Goal: Information Seeking & Learning: Learn about a topic

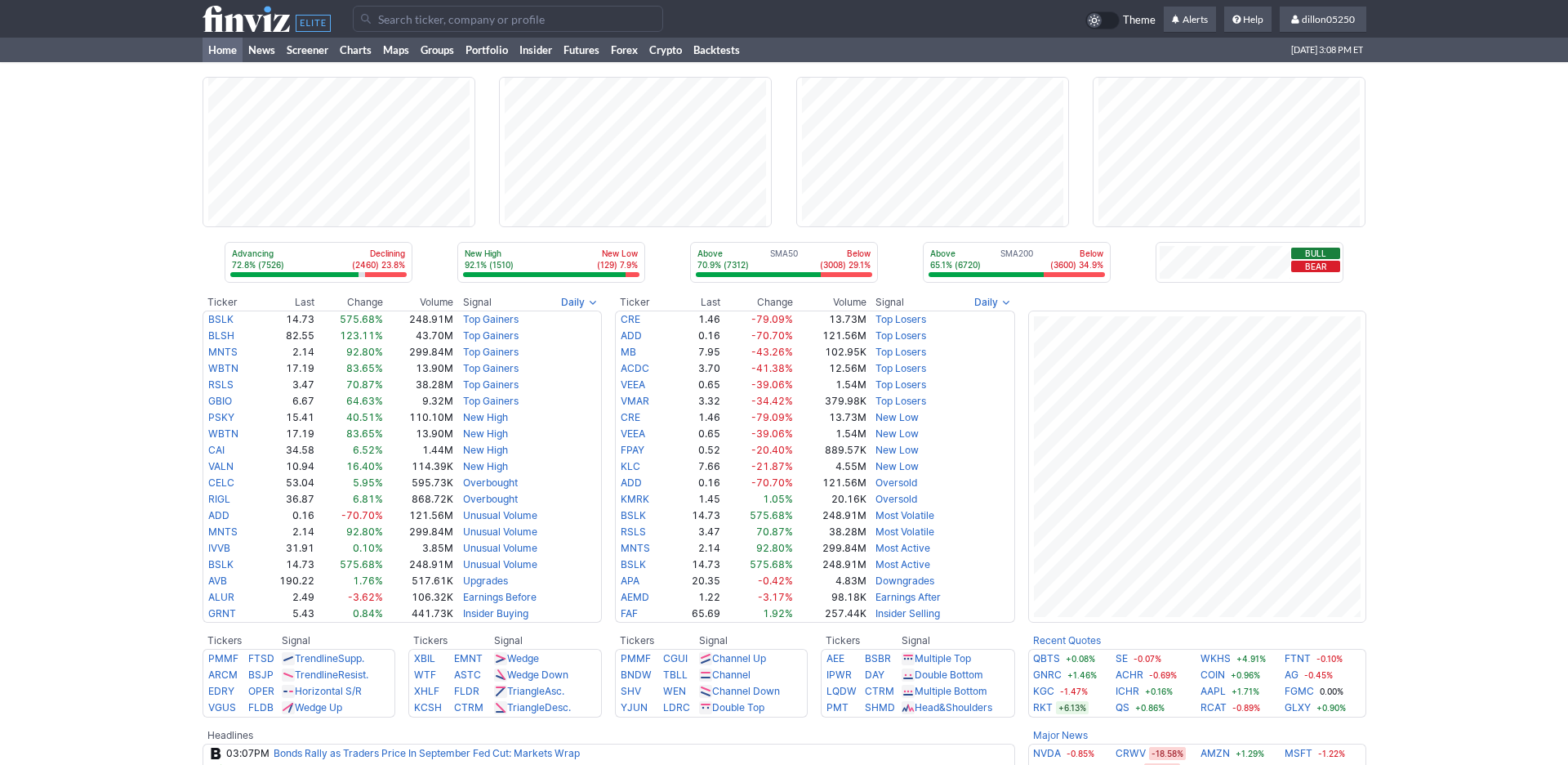
click at [432, 27] on input "Search" at bounding box center [508, 19] width 311 height 26
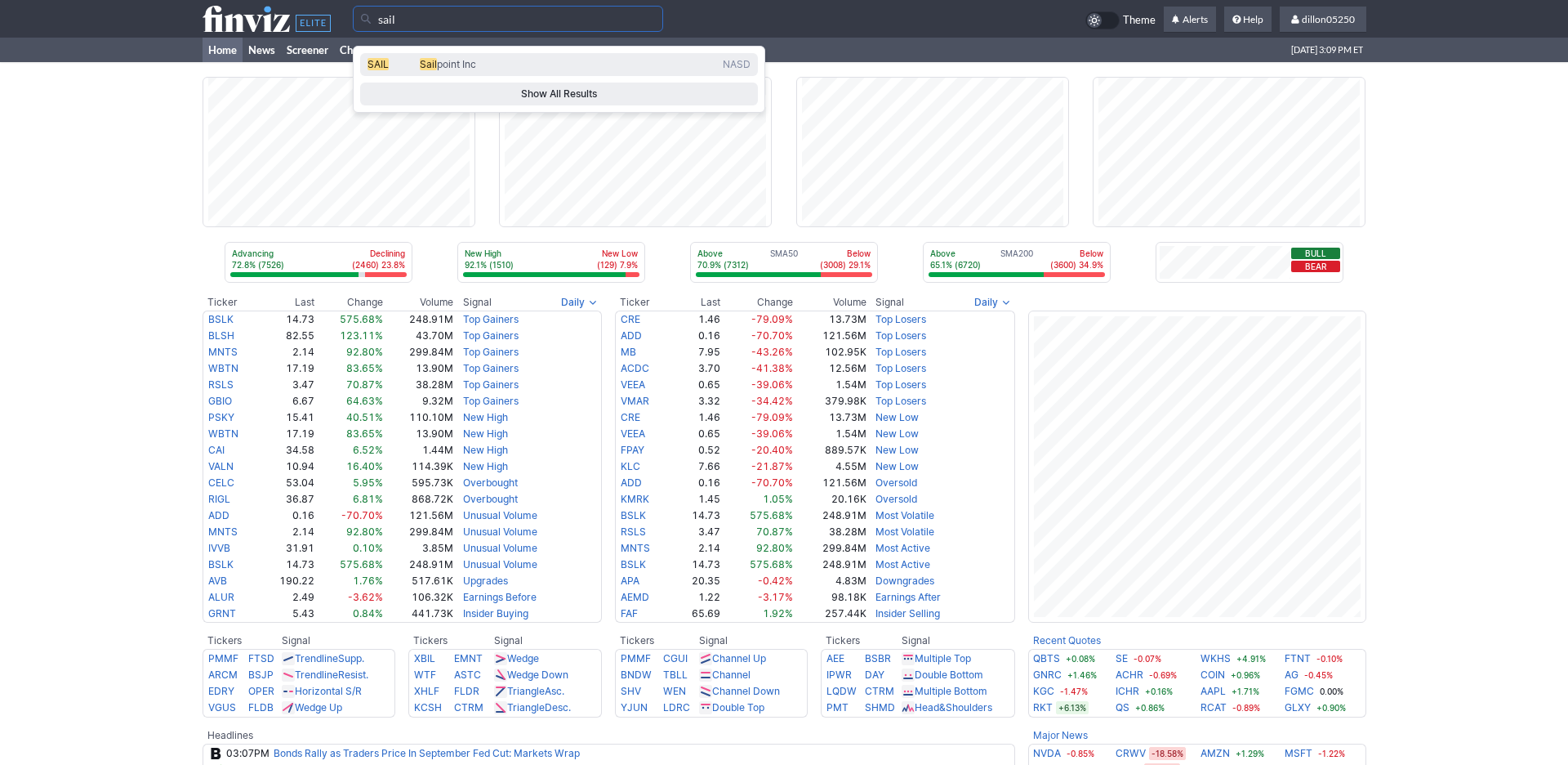
click at [389, 71] on span "SAIL" at bounding box center [378, 64] width 21 height 12
type input "SAIL"
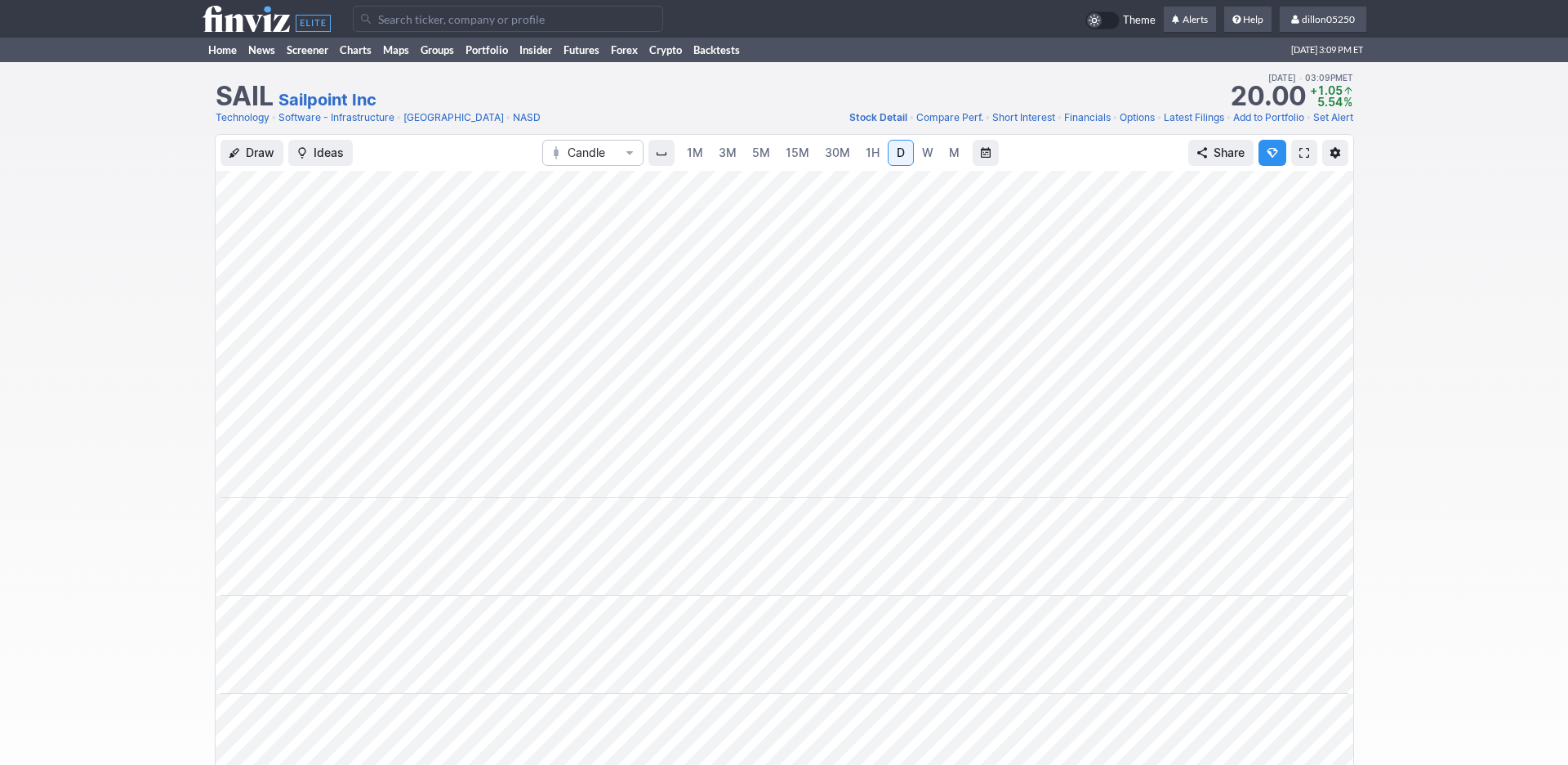
click at [1299, 159] on span at bounding box center [1304, 152] width 10 height 13
click at [228, 62] on link "Home" at bounding box center [222, 49] width 40 height 25
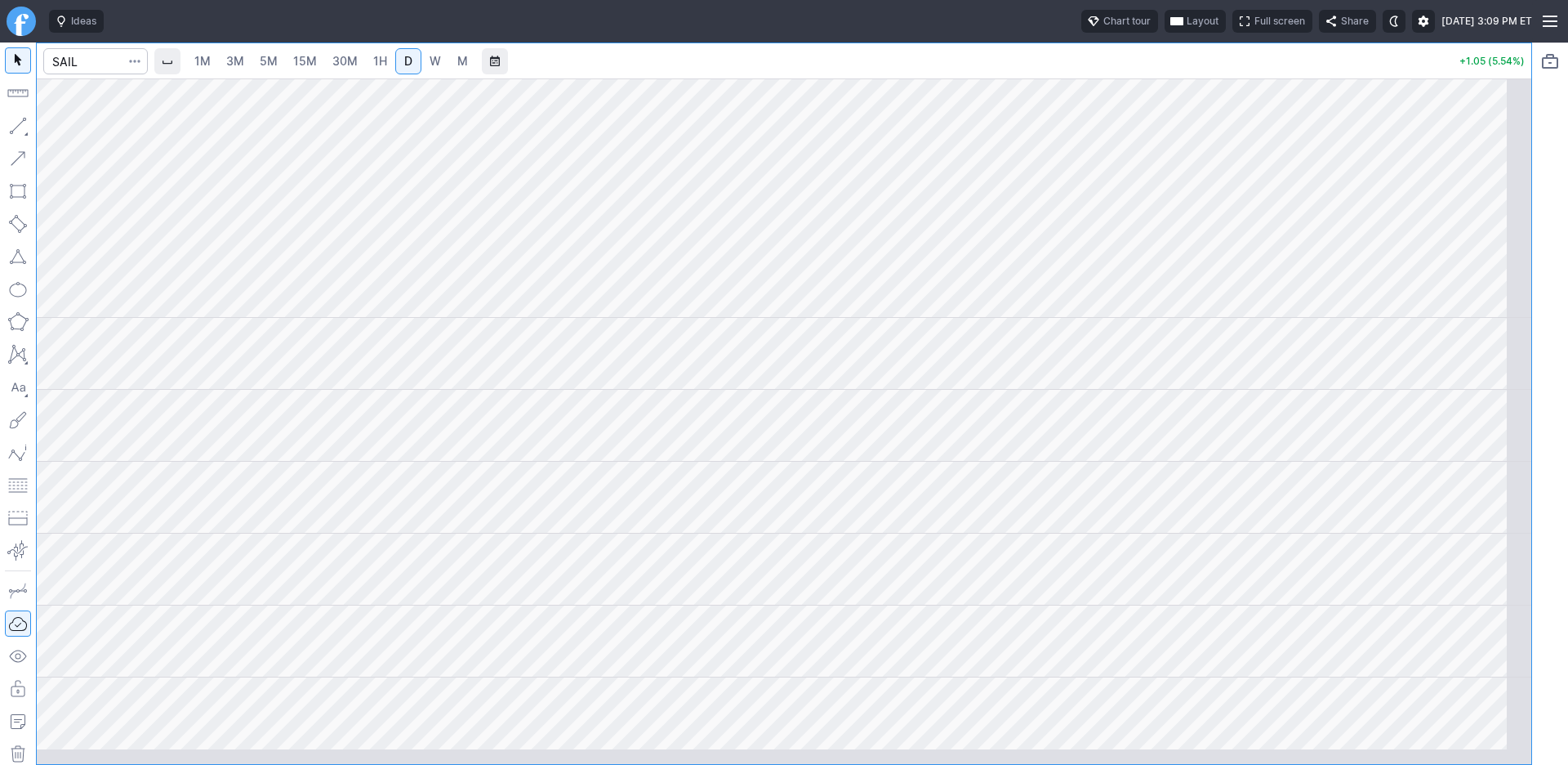
click at [1187, 29] on span "Layout" at bounding box center [1202, 20] width 31 height 16
click at [1051, 65] on button "Layout" at bounding box center [1039, 63] width 23 height 23
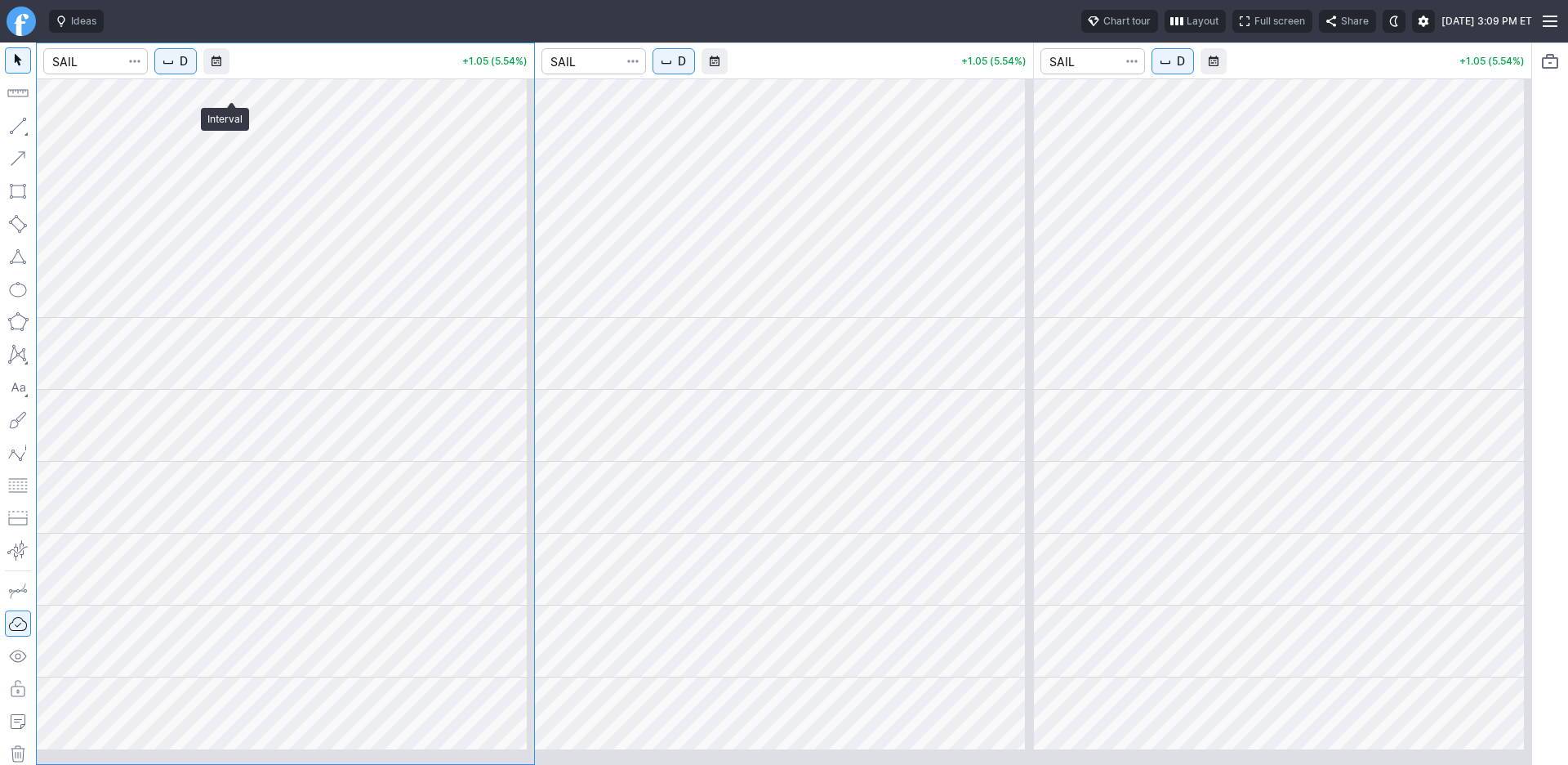
click at [188, 70] on span "D" at bounding box center [184, 60] width 9 height 16
click at [256, 128] on span "1 Minute" at bounding box center [243, 119] width 52 height 16
click at [686, 70] on span "D" at bounding box center [682, 60] width 9 height 16
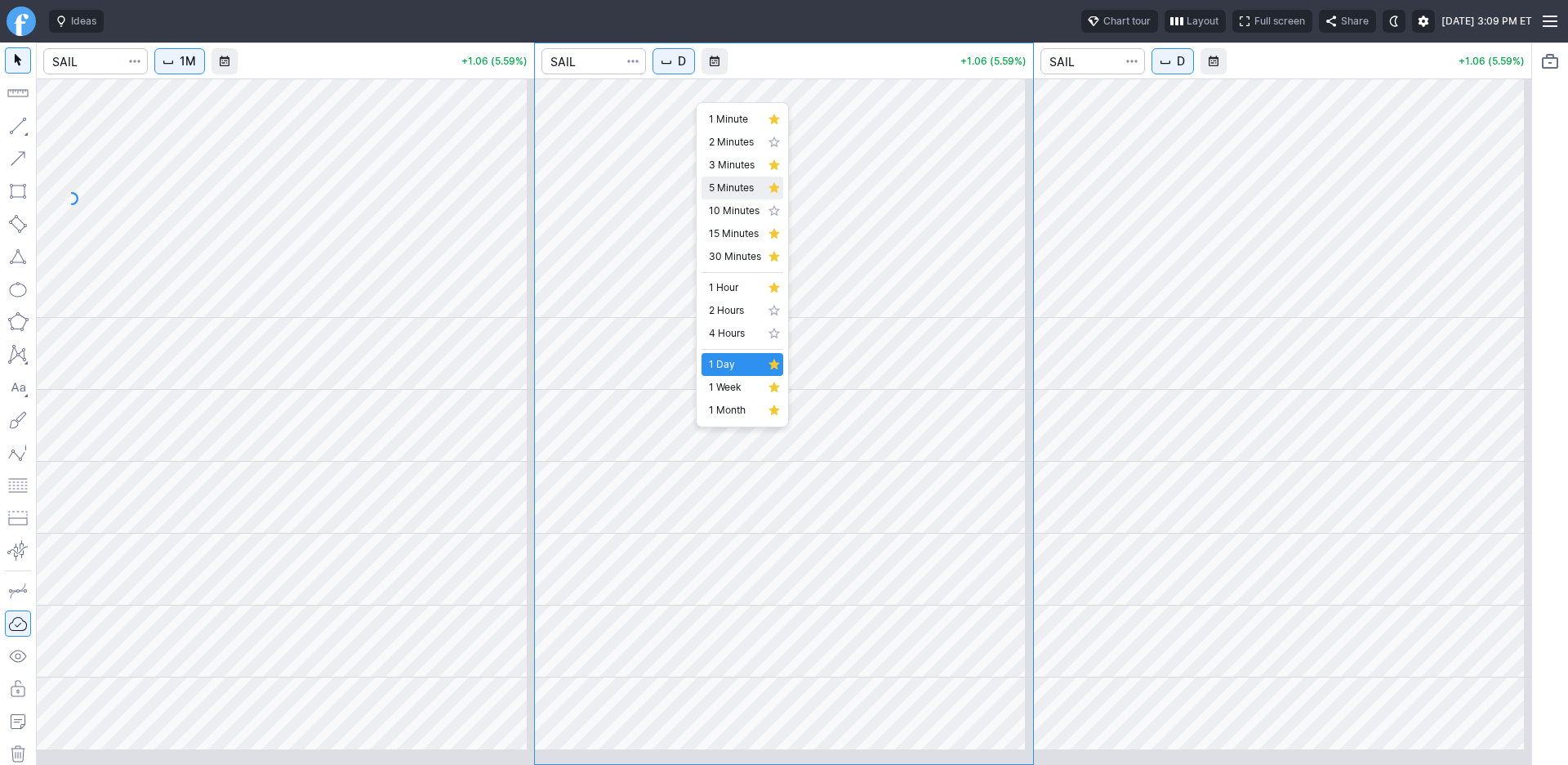
click at [749, 196] on span "5 Minutes" at bounding box center [734, 187] width 52 height 16
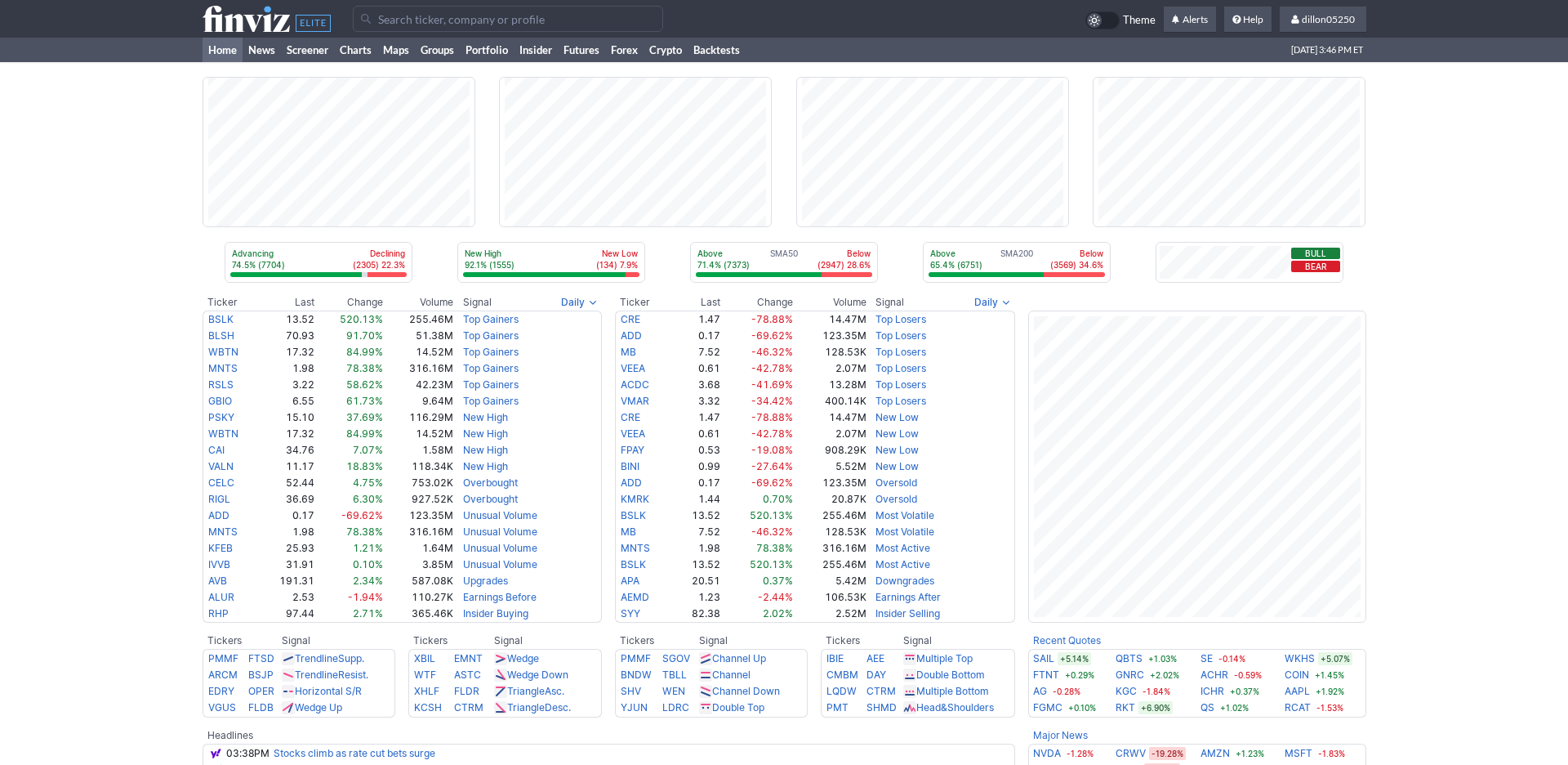
click at [407, 31] on input "Search" at bounding box center [508, 19] width 311 height 26
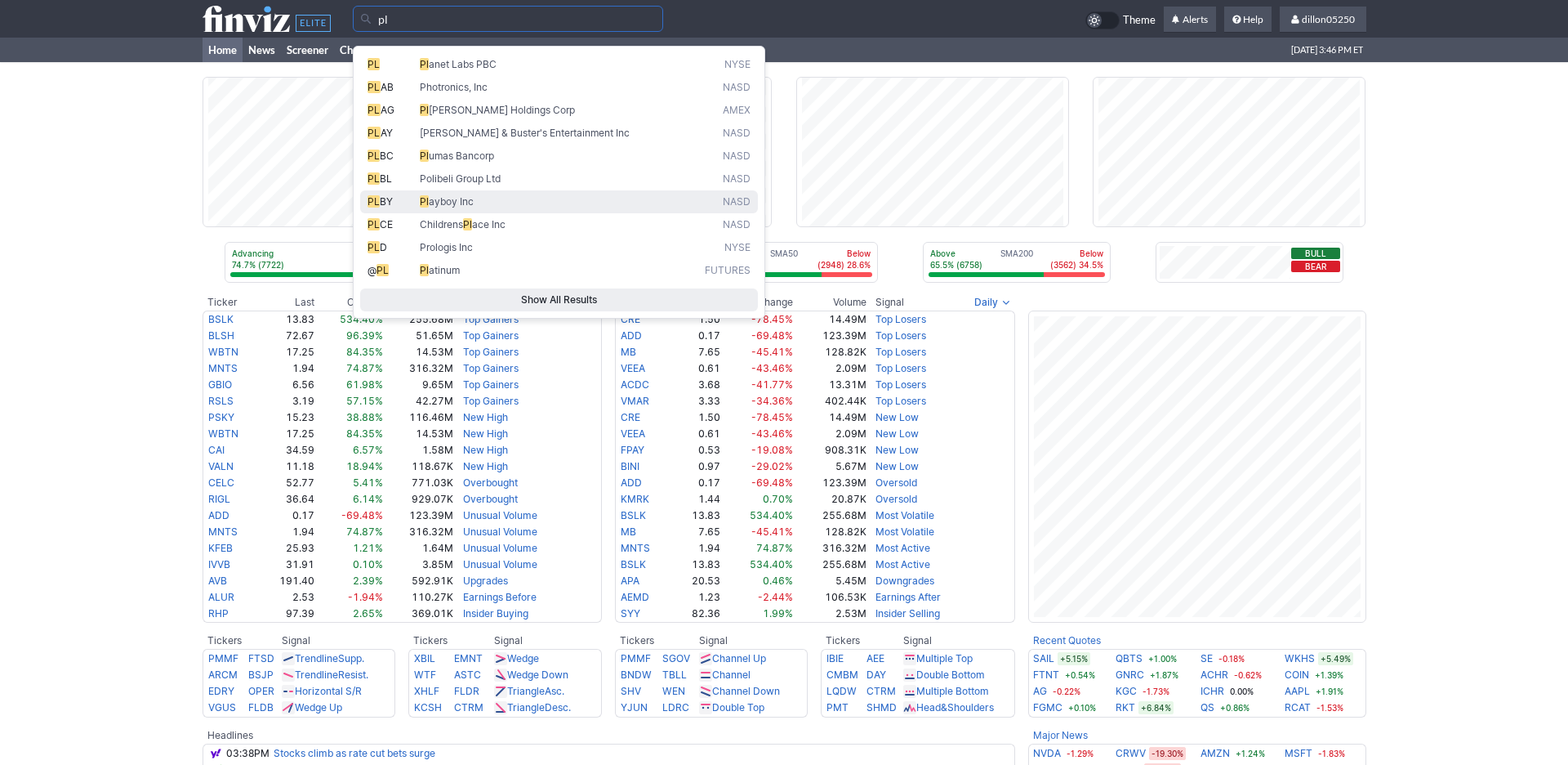
click at [379, 208] on span "PL" at bounding box center [373, 201] width 12 height 12
type input "PLBY"
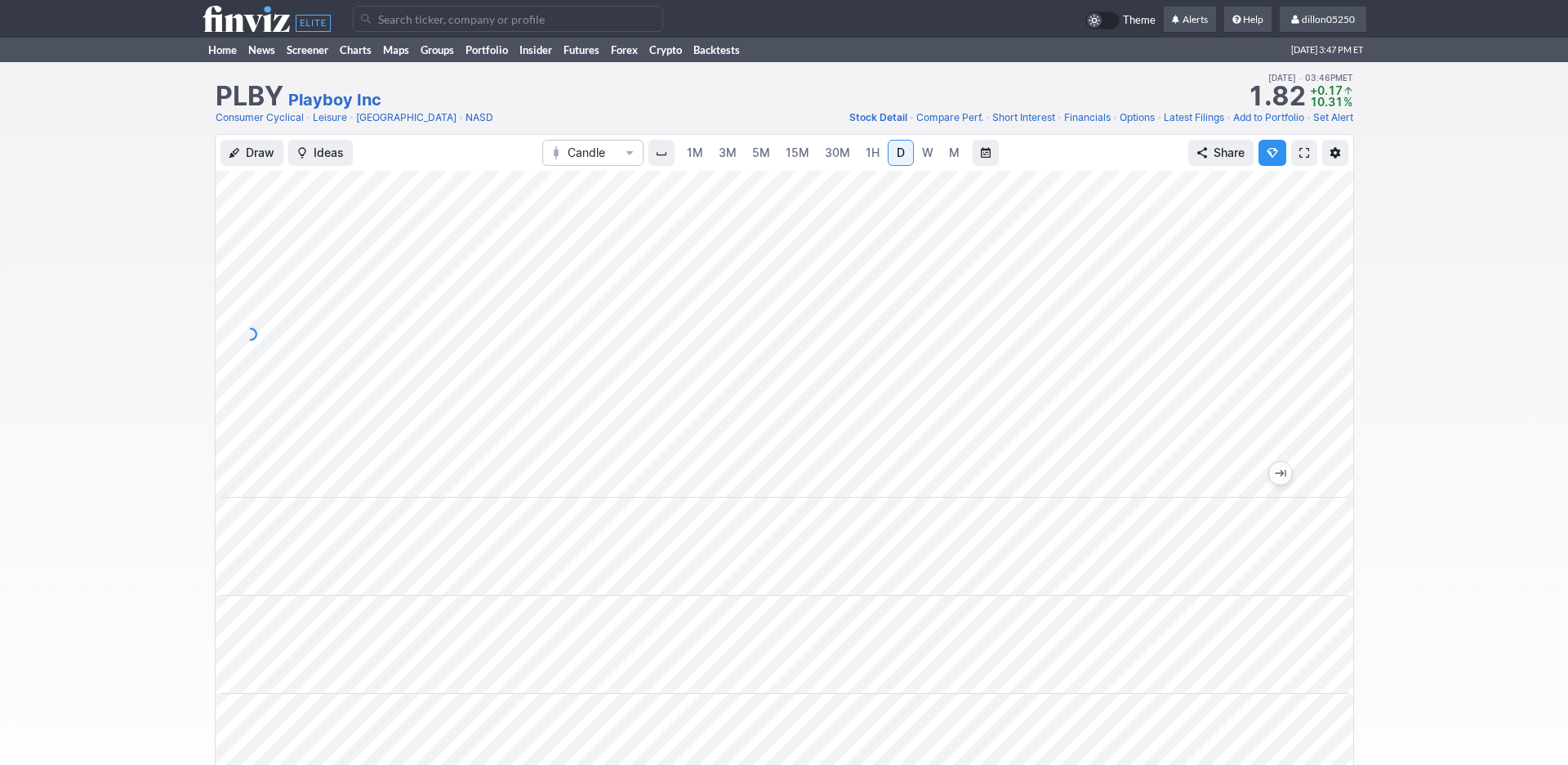
click at [414, 28] on input "Search" at bounding box center [508, 19] width 311 height 26
click at [399, 25] on input "pltn" at bounding box center [508, 19] width 311 height 26
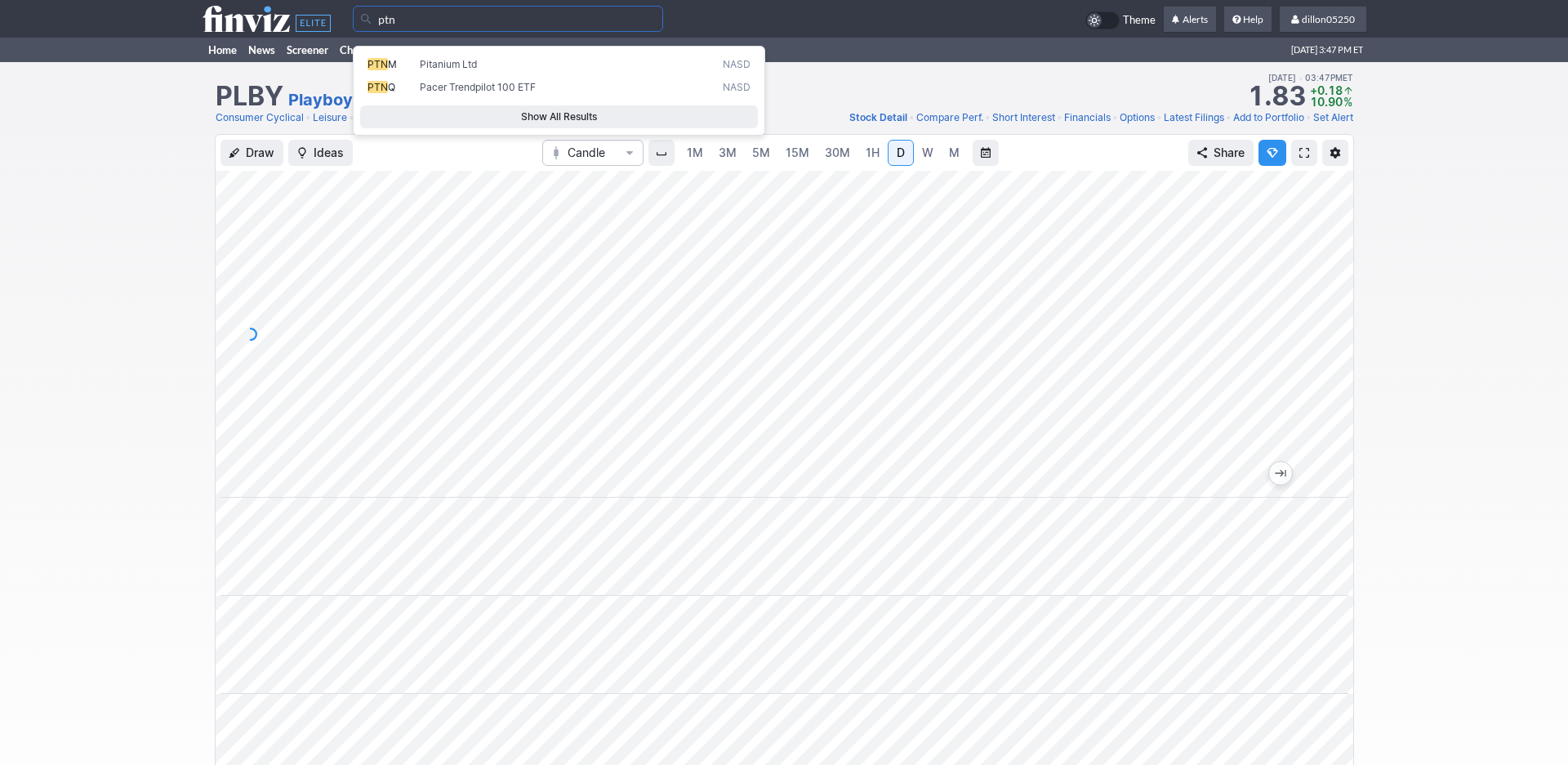
click at [402, 31] on input "ptn" at bounding box center [508, 19] width 311 height 26
click at [371, 69] on span "PTON Peloton Interactive Inc NASD" at bounding box center [559, 65] width 390 height 14
type input "PTON"
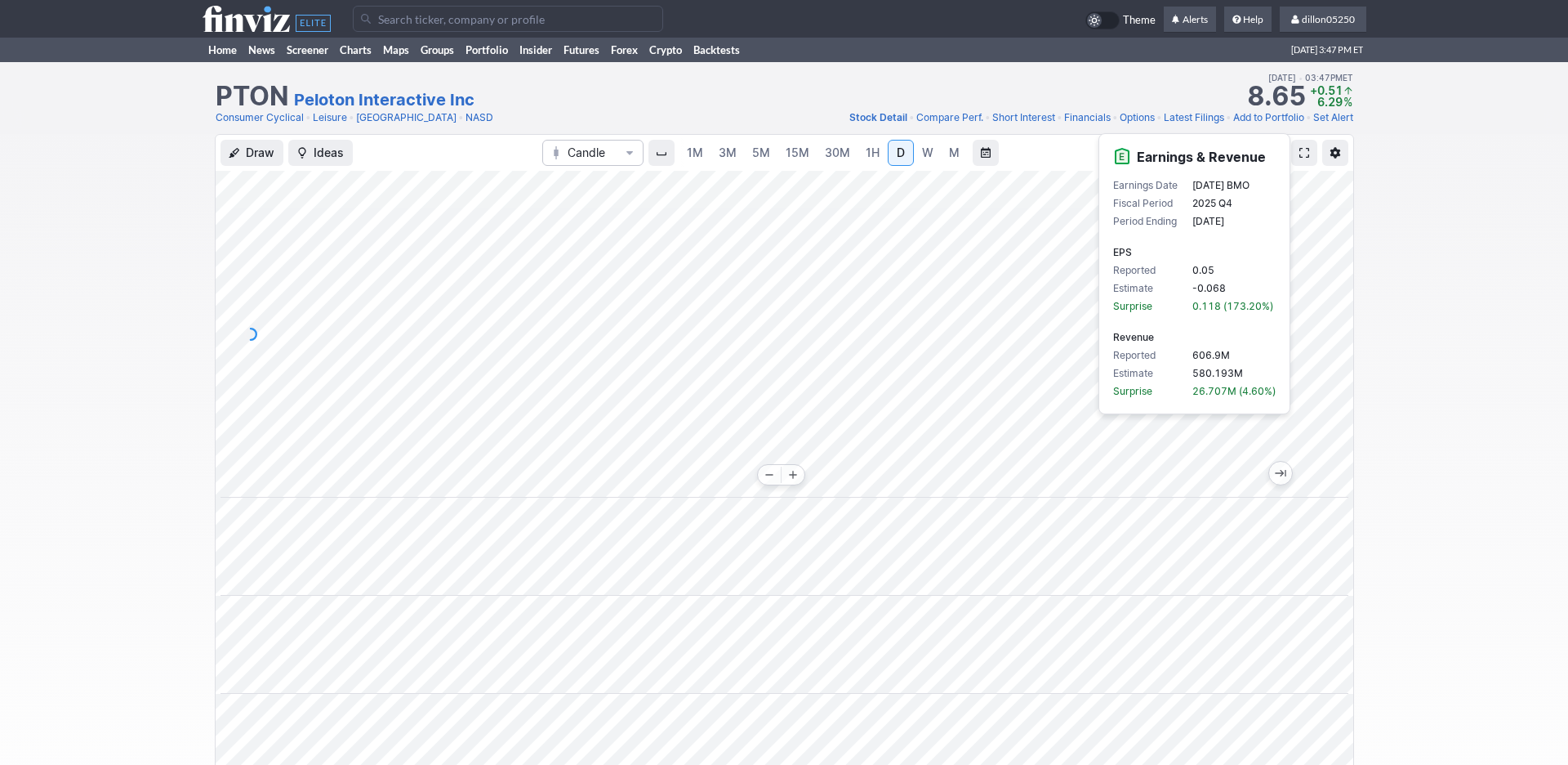
scroll to position [0, 99]
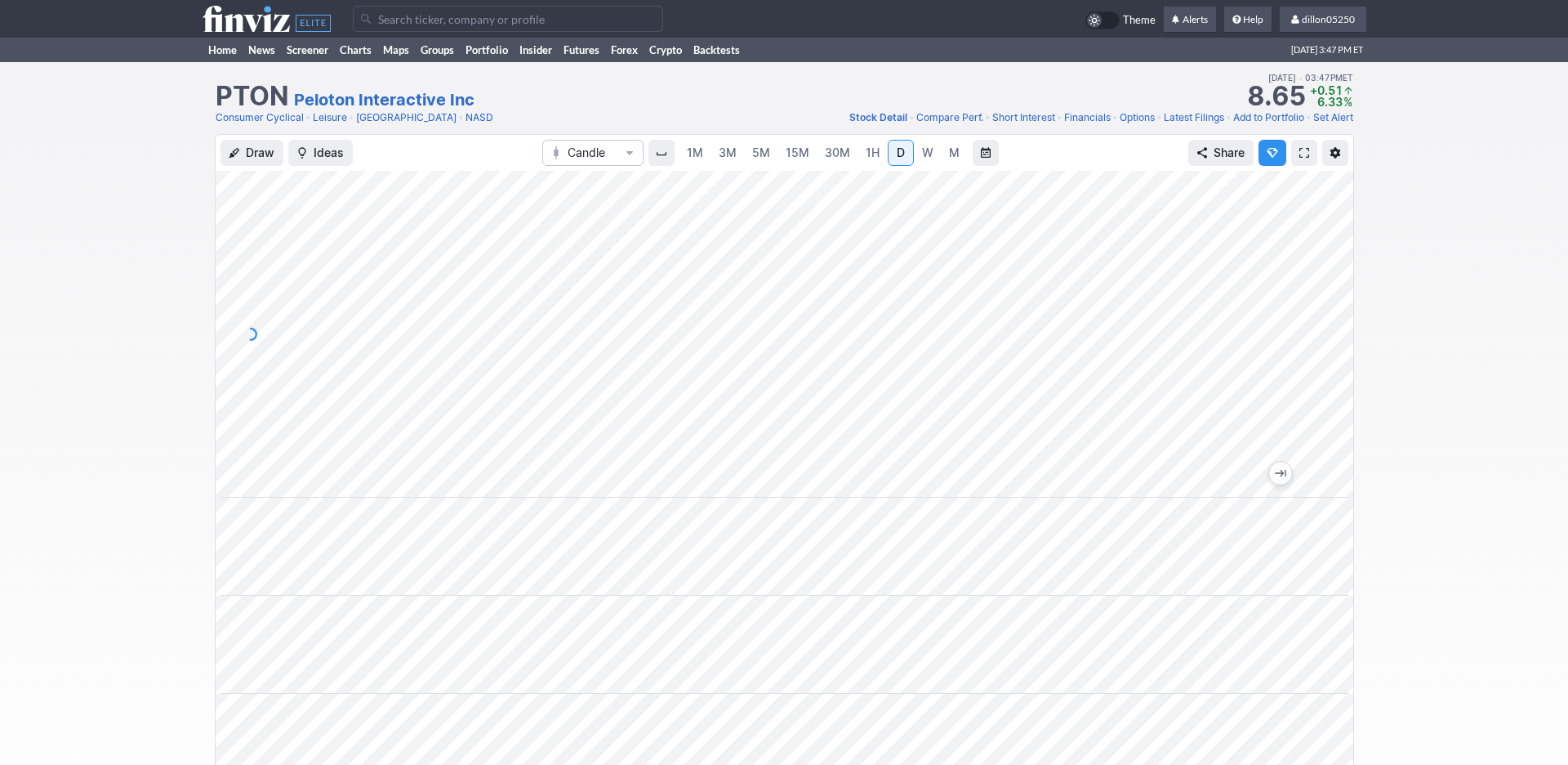
click at [1456, 413] on div "Draw Ideas Candle 1M 3M 5M 15M 30M 1H D W M Share" at bounding box center [784, 616] width 1568 height 966
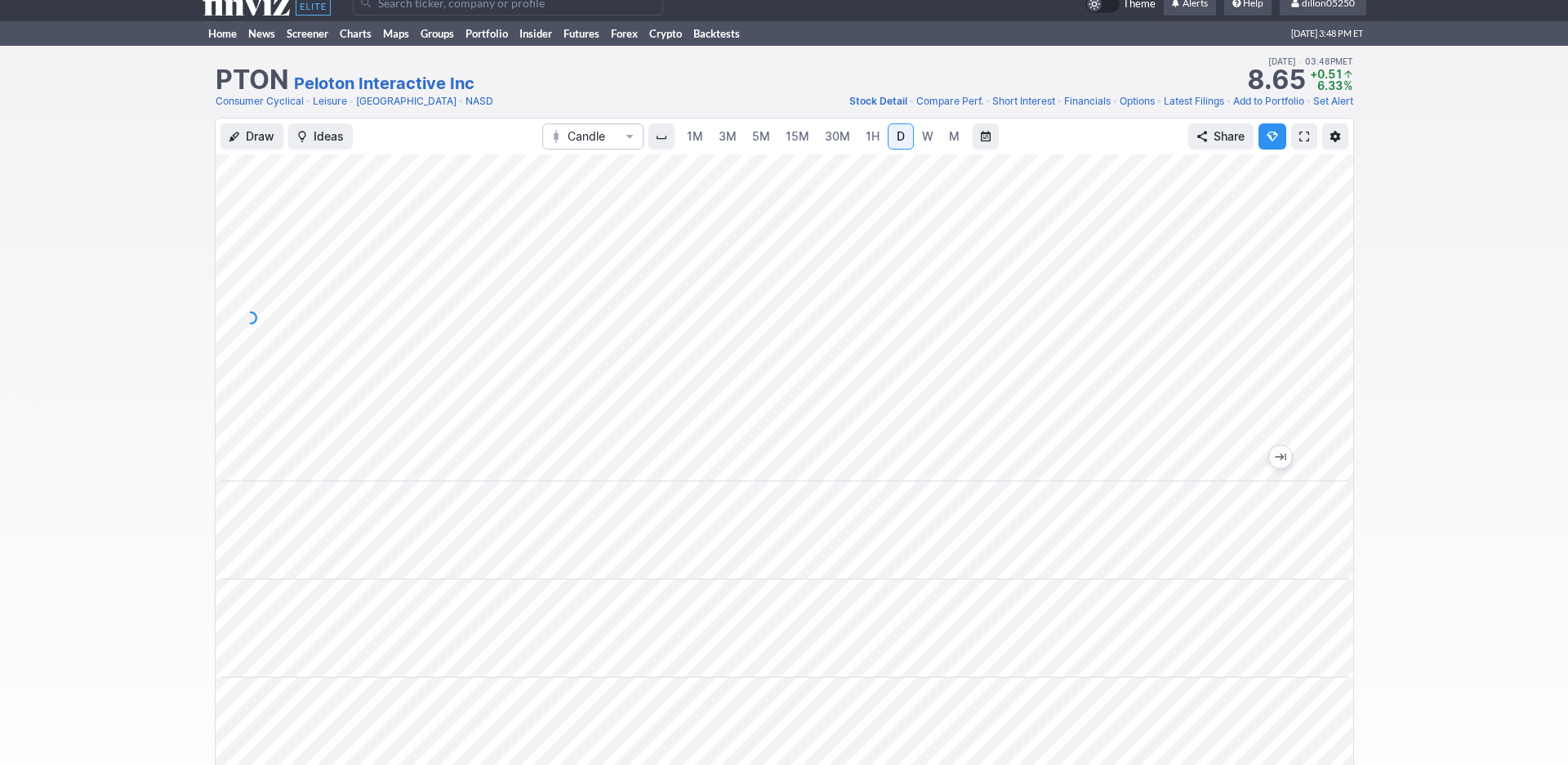
scroll to position [0, 0]
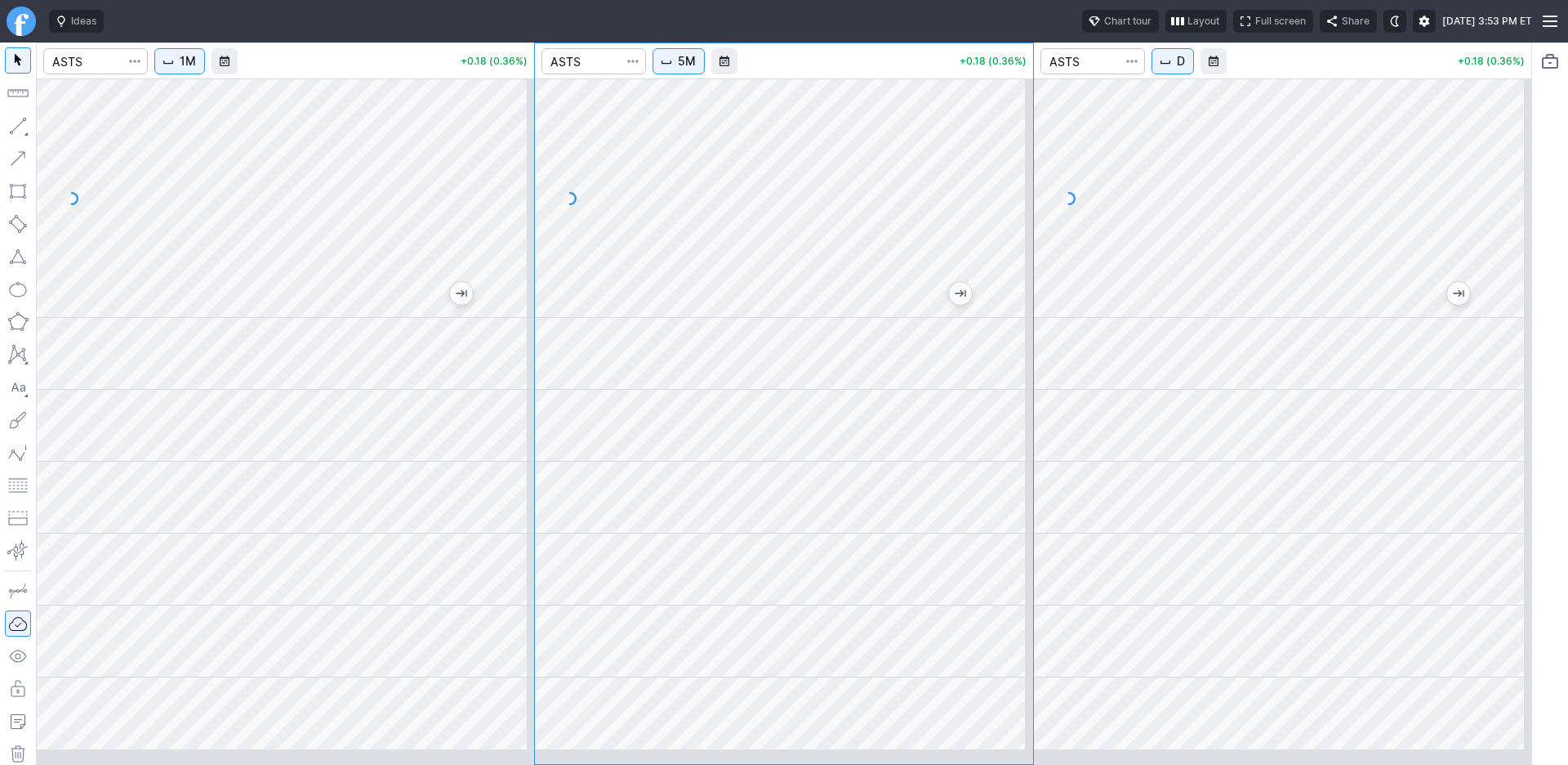
click at [228, 338] on div at bounding box center [285, 414] width 498 height 670
